Goal: Register for event/course

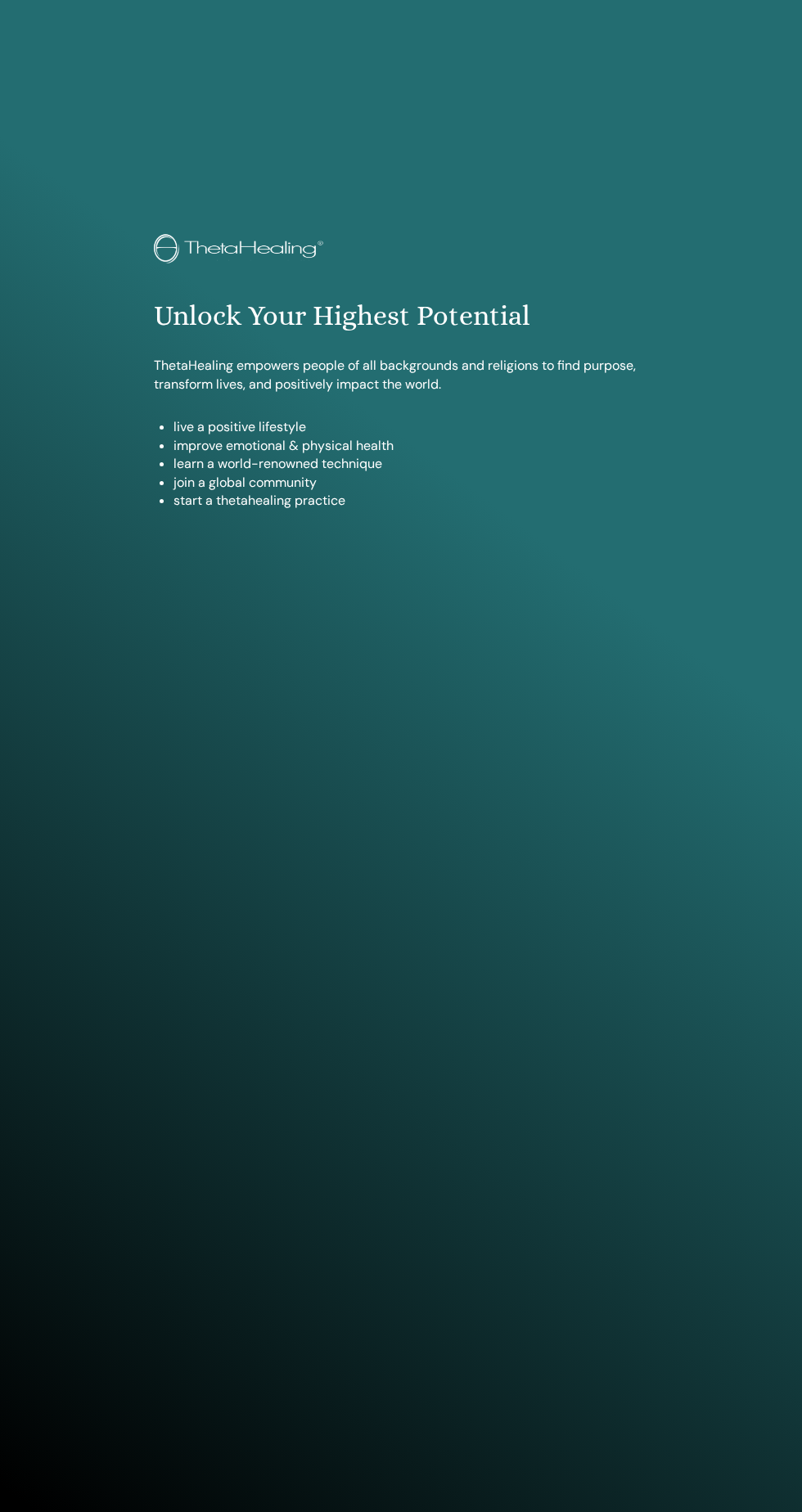
scroll to position [1512, 0]
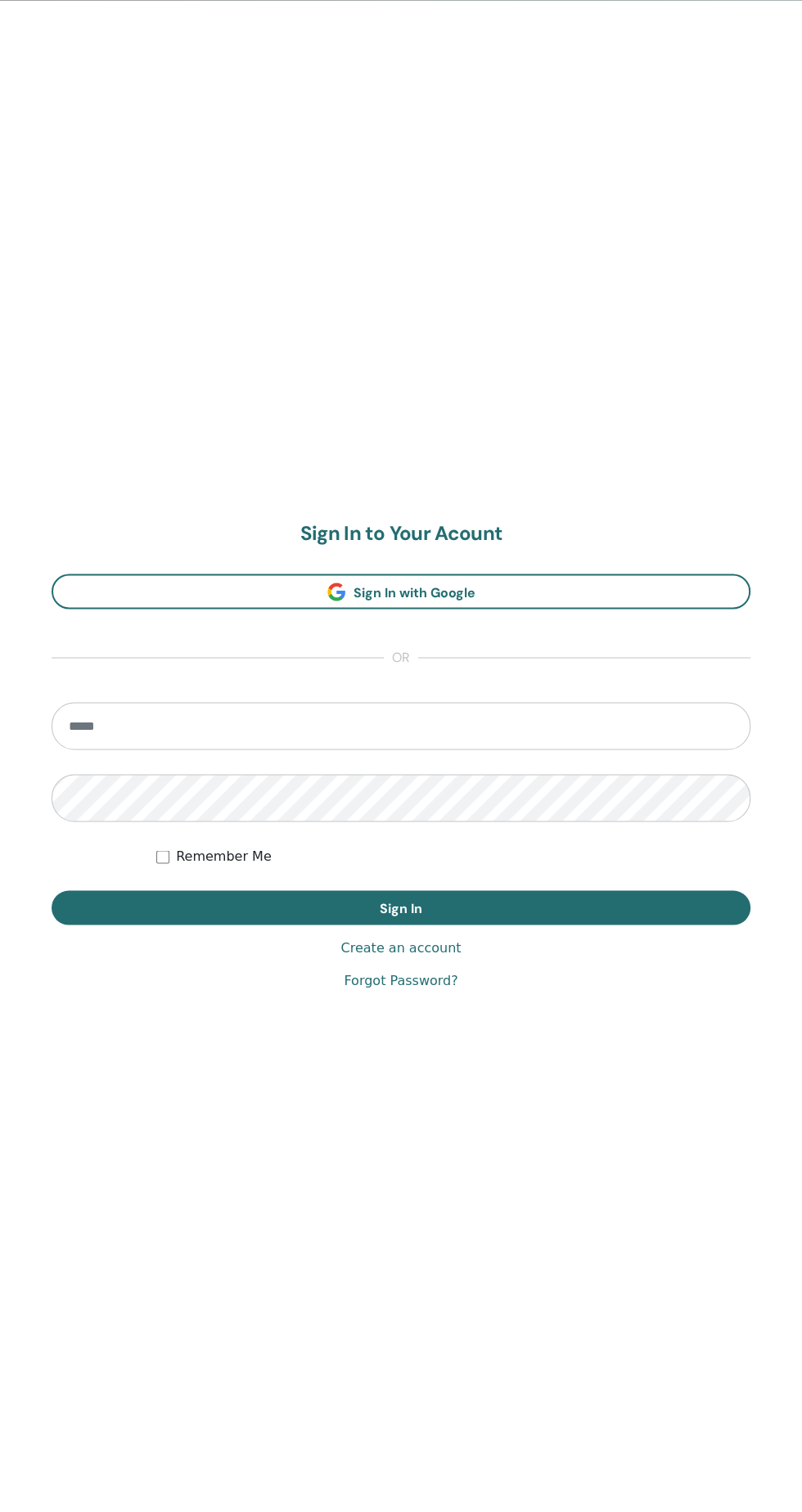
click at [272, 727] on input "email" at bounding box center [401, 726] width 698 height 47
type input "**********"
click at [52, 890] on button "Sign In" at bounding box center [401, 906] width 698 height 34
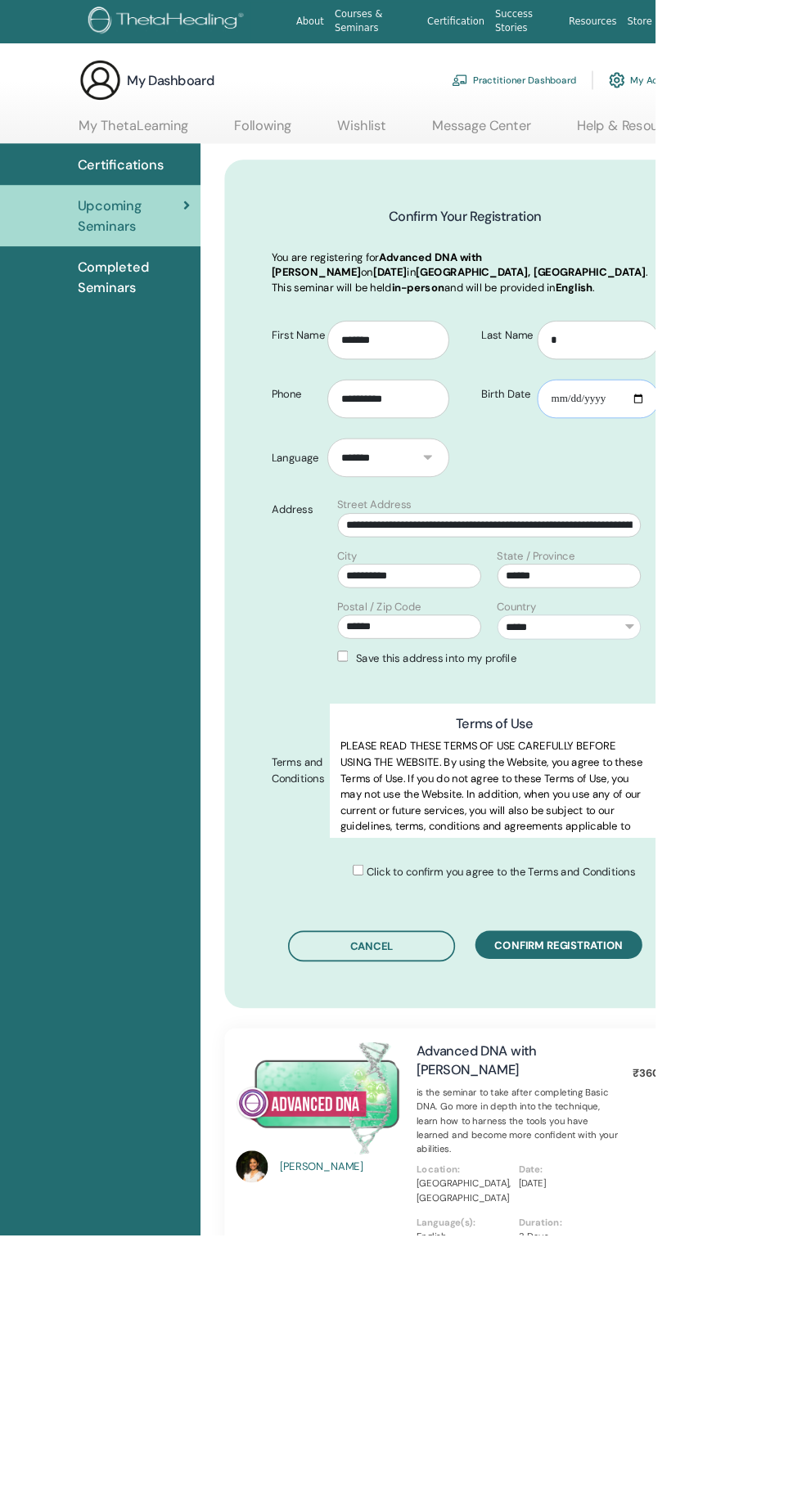
click at [725, 491] on input "Birth Date" at bounding box center [733, 489] width 149 height 47
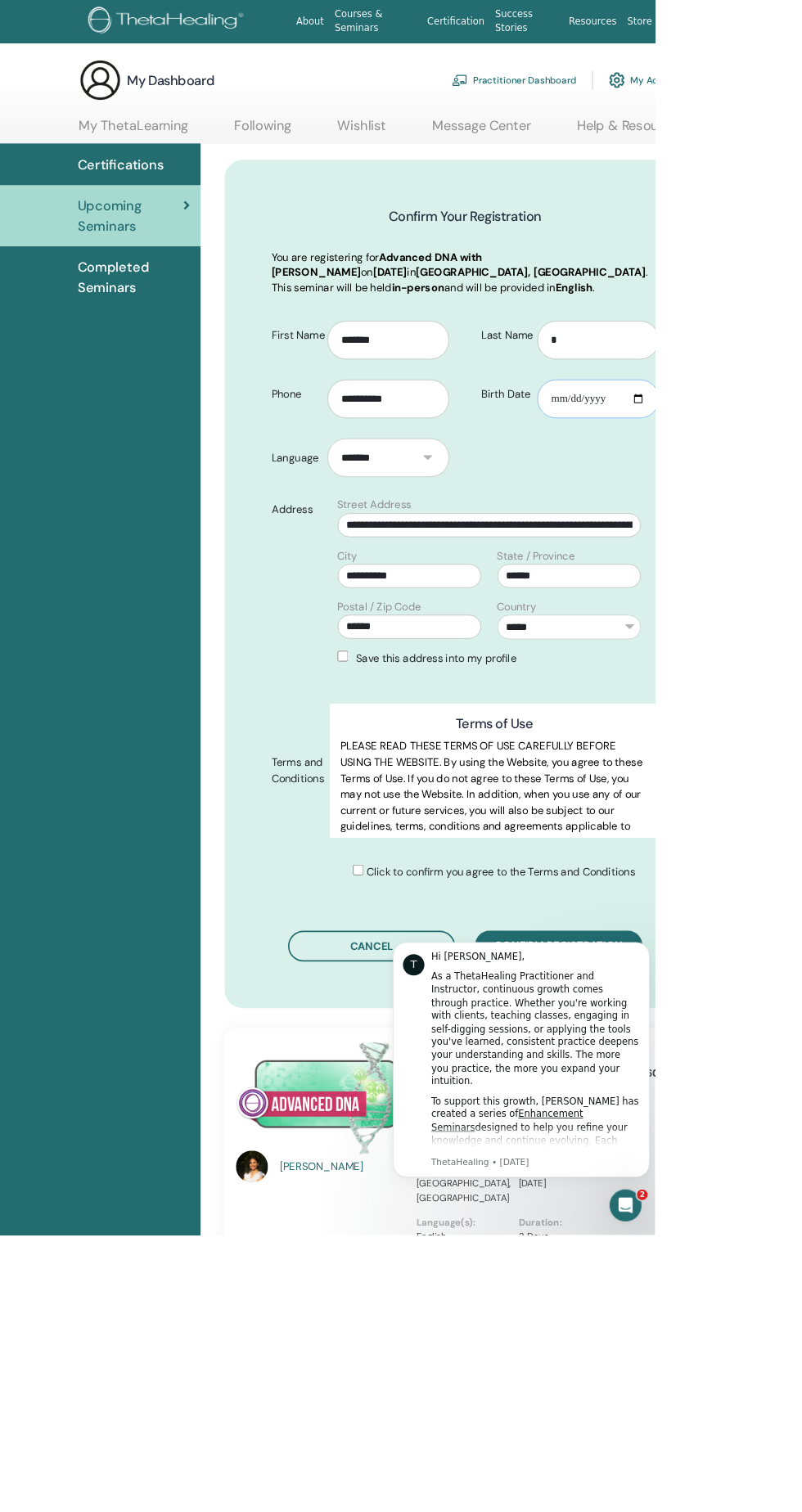
type input "**********"
click at [704, 1158] on span "Confirm registration" at bounding box center [684, 1157] width 157 height 18
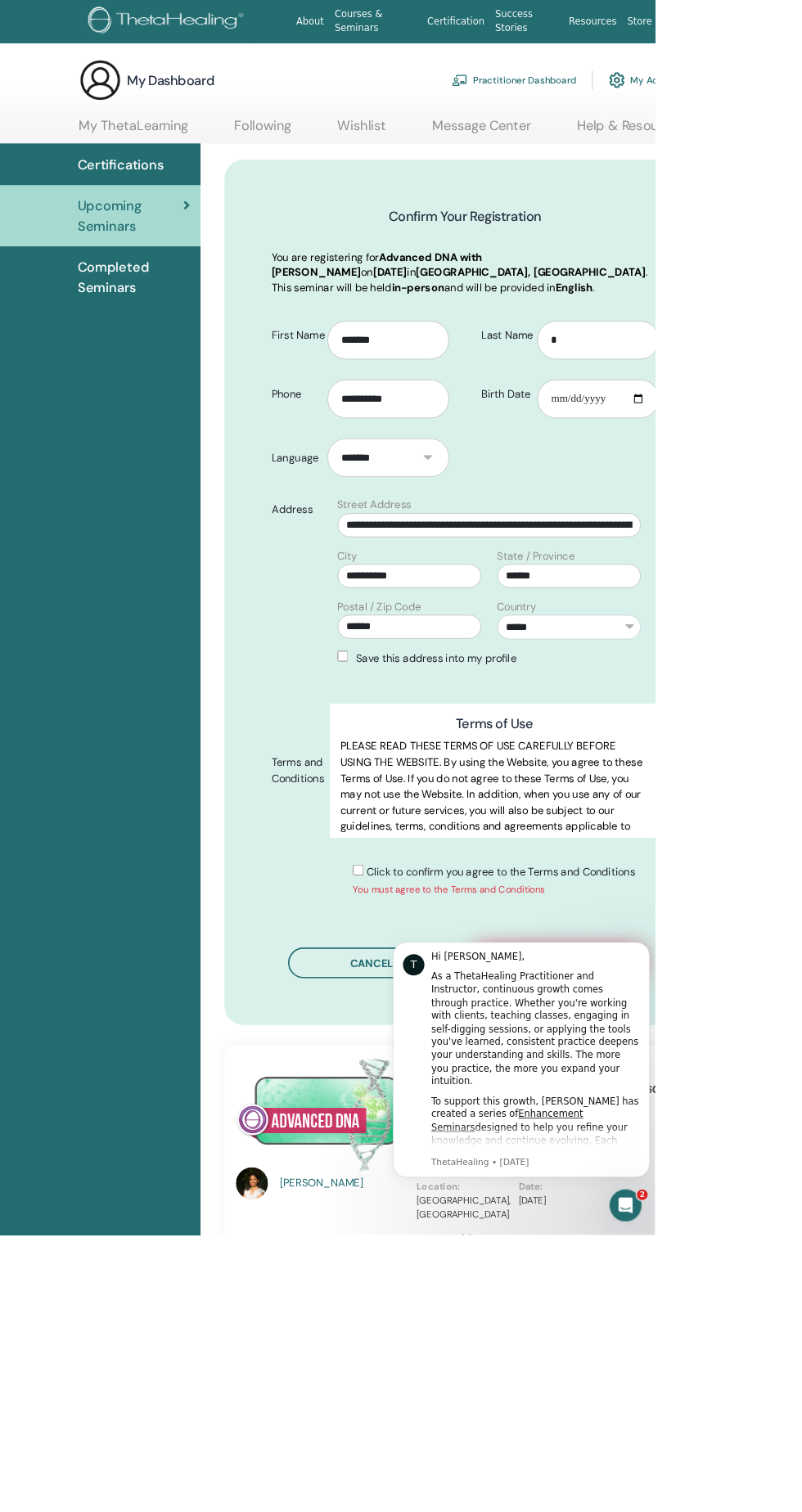
click at [696, 1181] on span "Confirm registration" at bounding box center [684, 1178] width 157 height 18
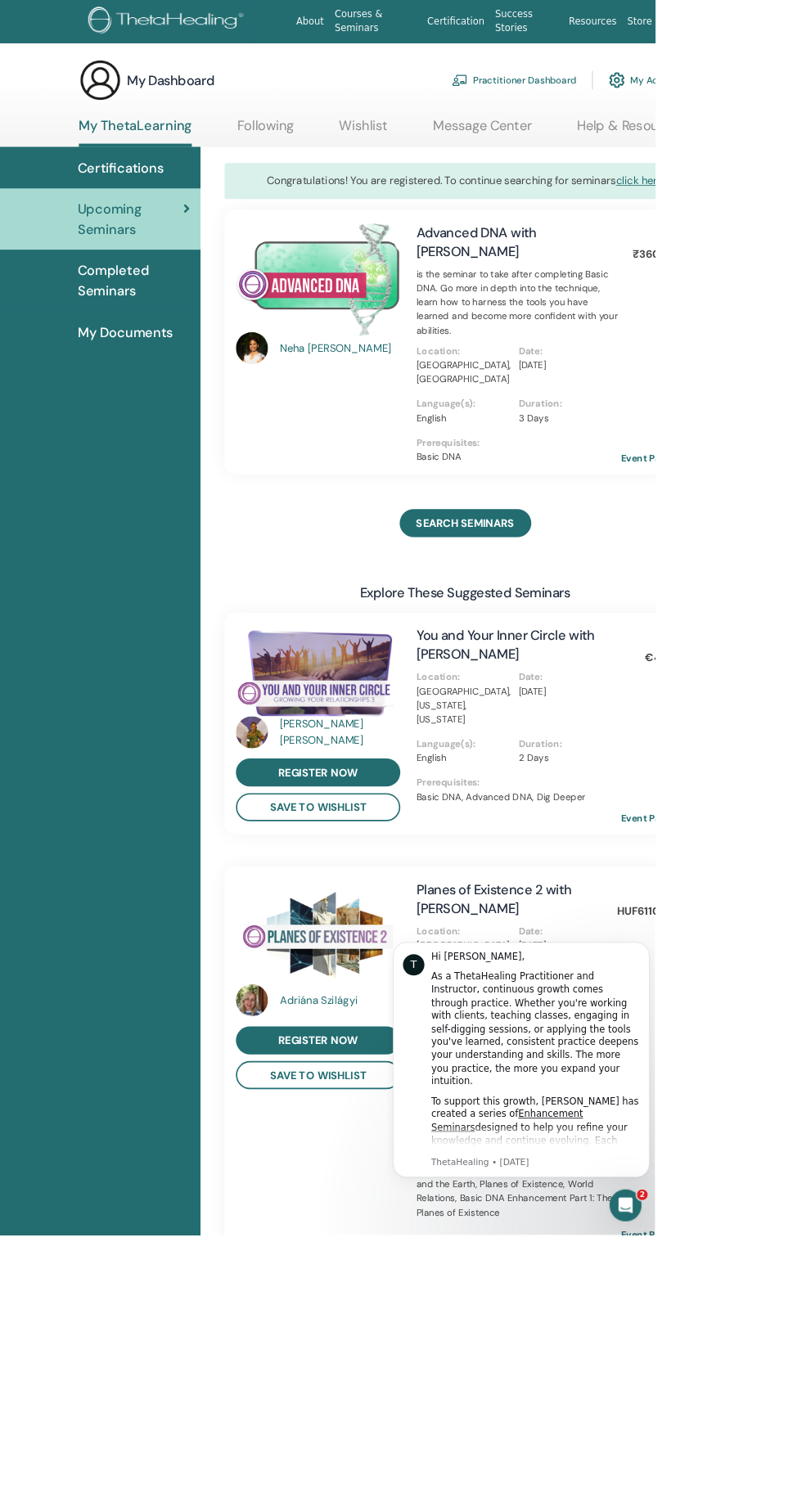
click at [144, 344] on span "Completed Seminars" at bounding box center [163, 344] width 138 height 49
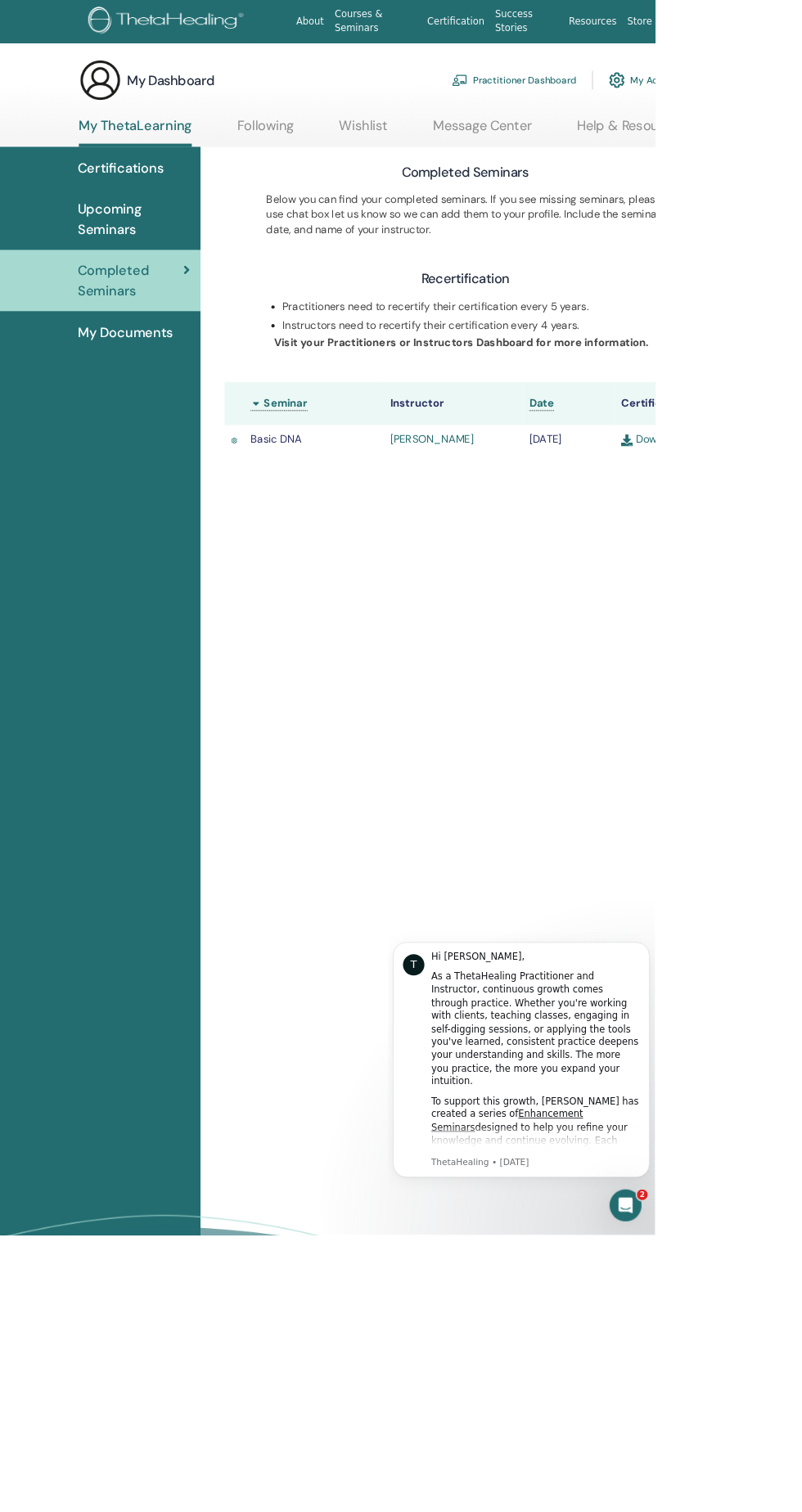
click at [135, 251] on span "Upcoming Seminars" at bounding box center [163, 269] width 138 height 49
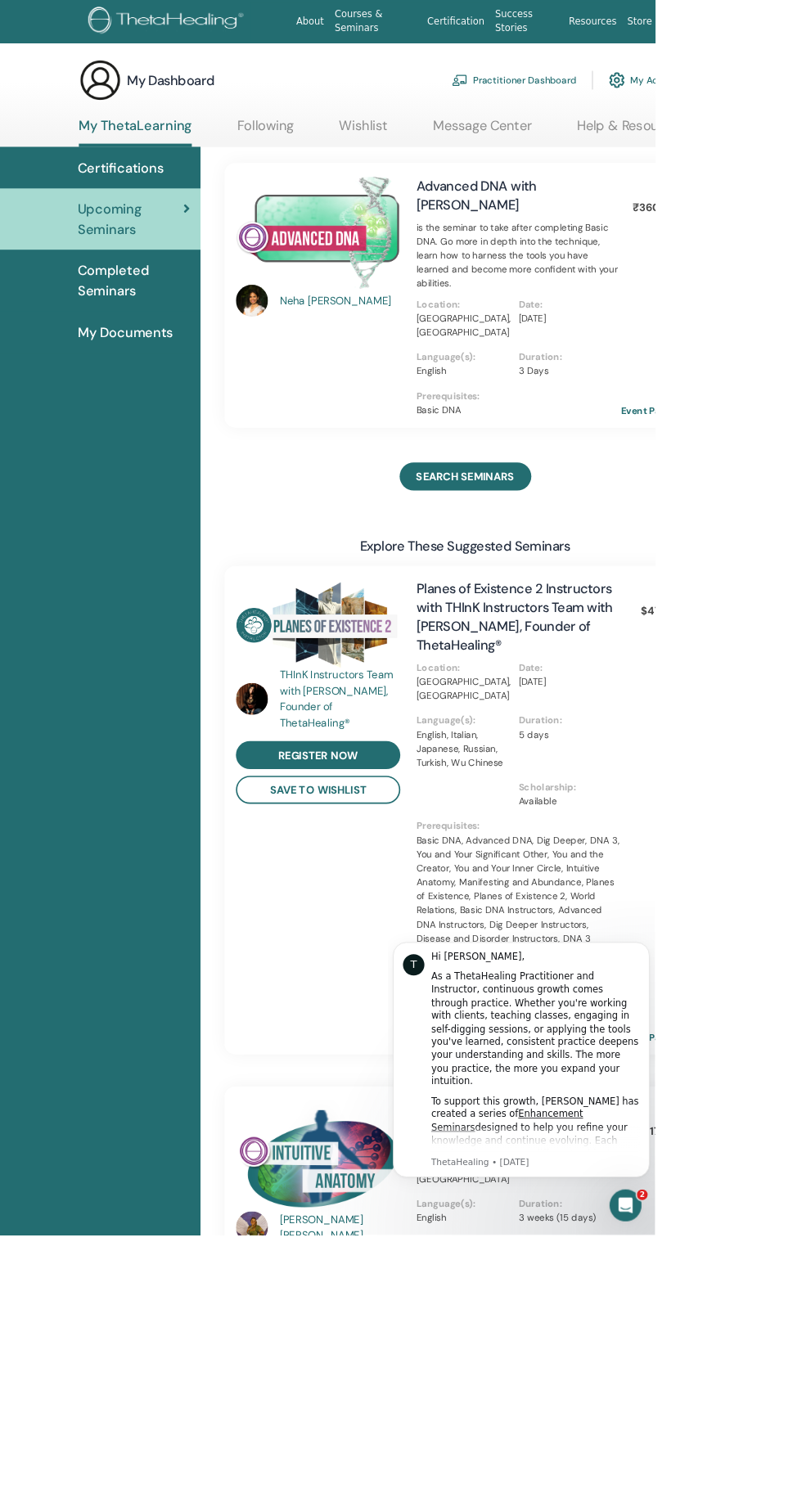
click at [376, 291] on img at bounding box center [389, 284] width 201 height 138
click at [393, 365] on div "Neha Kamboj" at bounding box center [419, 368] width 151 height 19
click at [638, 218] on link "Advanced DNA with Neha Kamboj" at bounding box center [584, 239] width 147 height 44
click at [574, 295] on p "is the seminar to take after completing Basic DNA. Go more in depth into the te…" at bounding box center [634, 313] width 250 height 86
click at [569, 575] on span "SEARCH SEMINARS" at bounding box center [569, 584] width 120 height 18
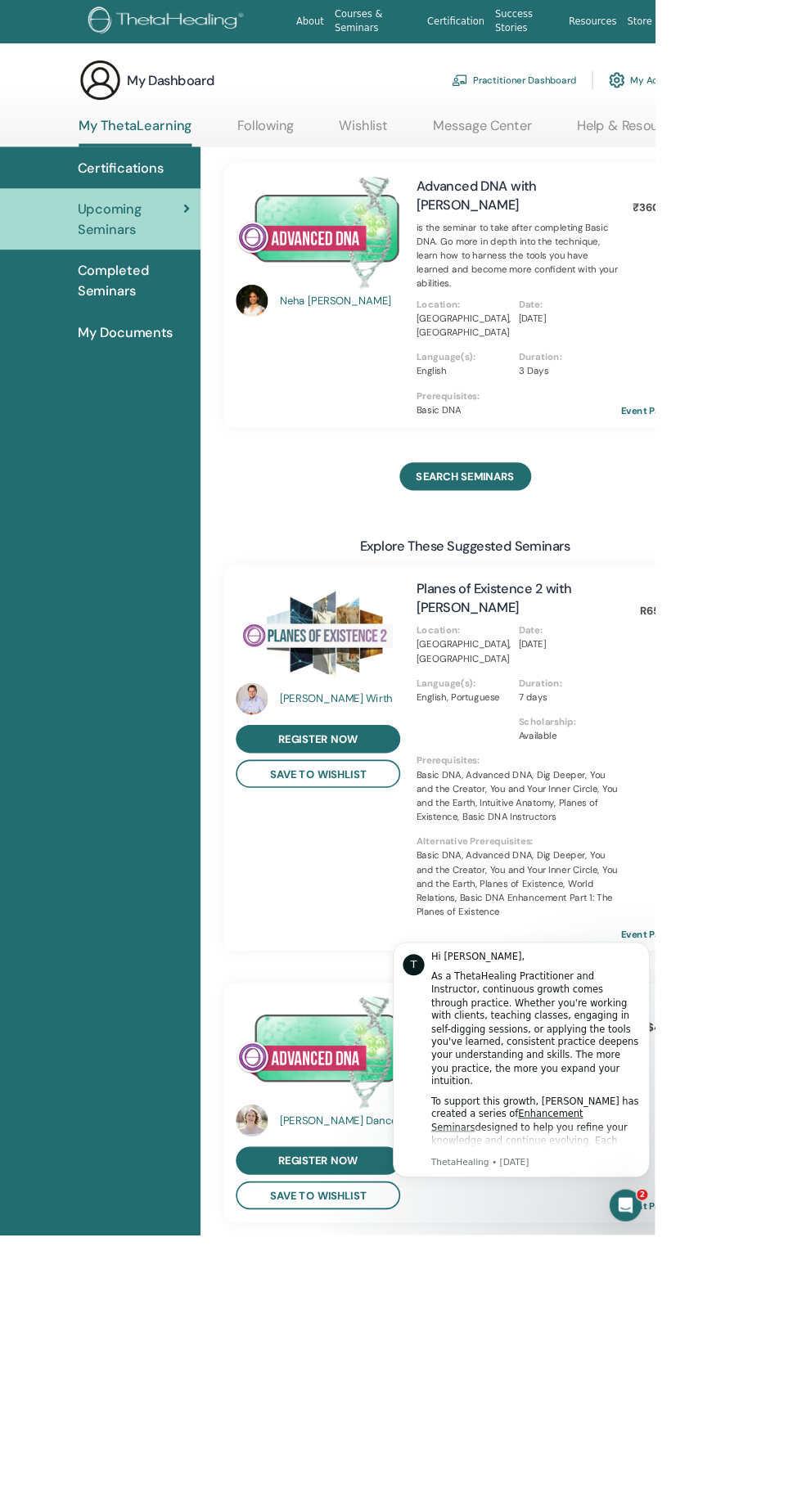
click at [403, 301] on img at bounding box center [389, 284] width 201 height 138
click at [171, 204] on span "Certifications" at bounding box center [147, 205] width 105 height 25
